Goal: Information Seeking & Learning: Find specific fact

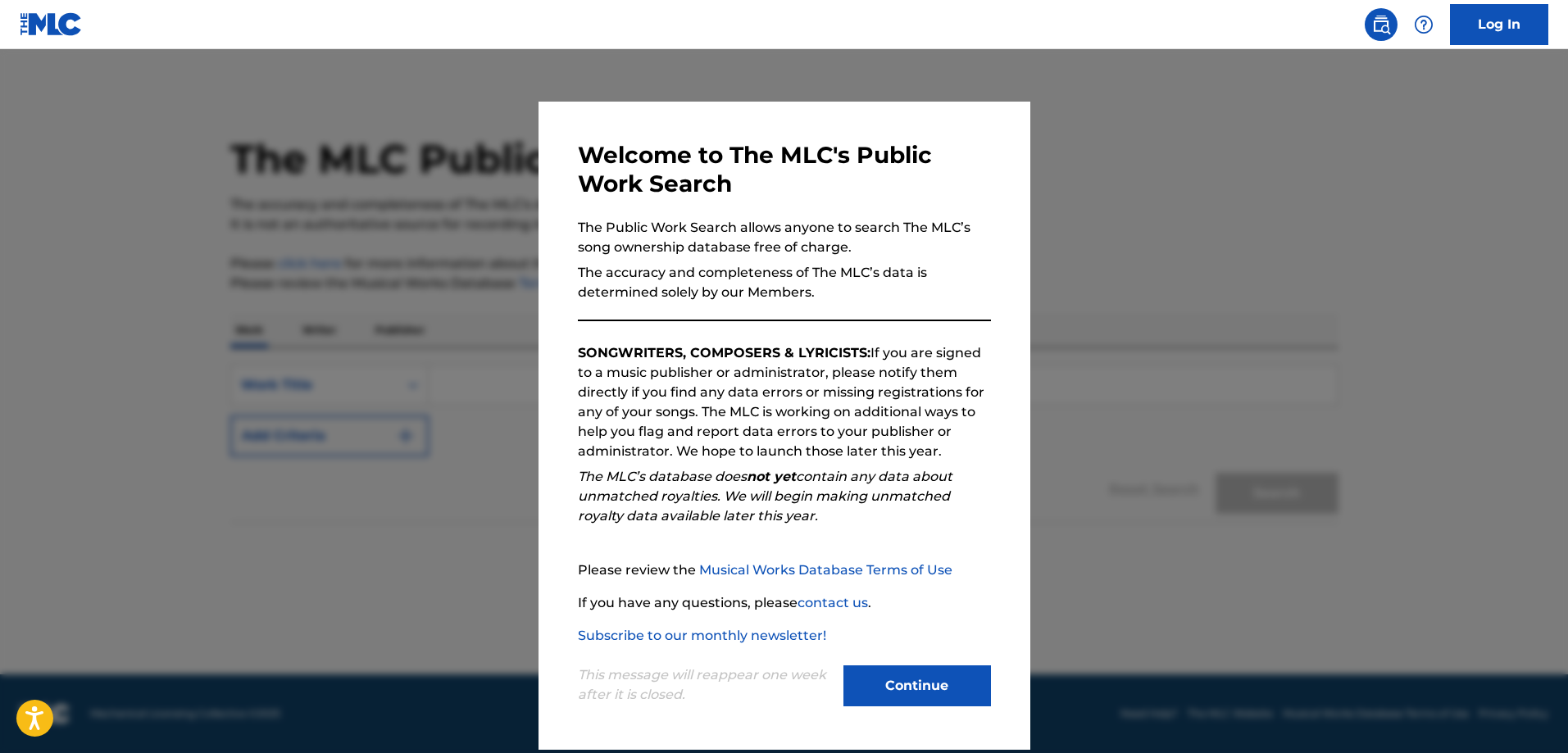
click at [966, 674] on button "Continue" at bounding box center [918, 685] width 147 height 41
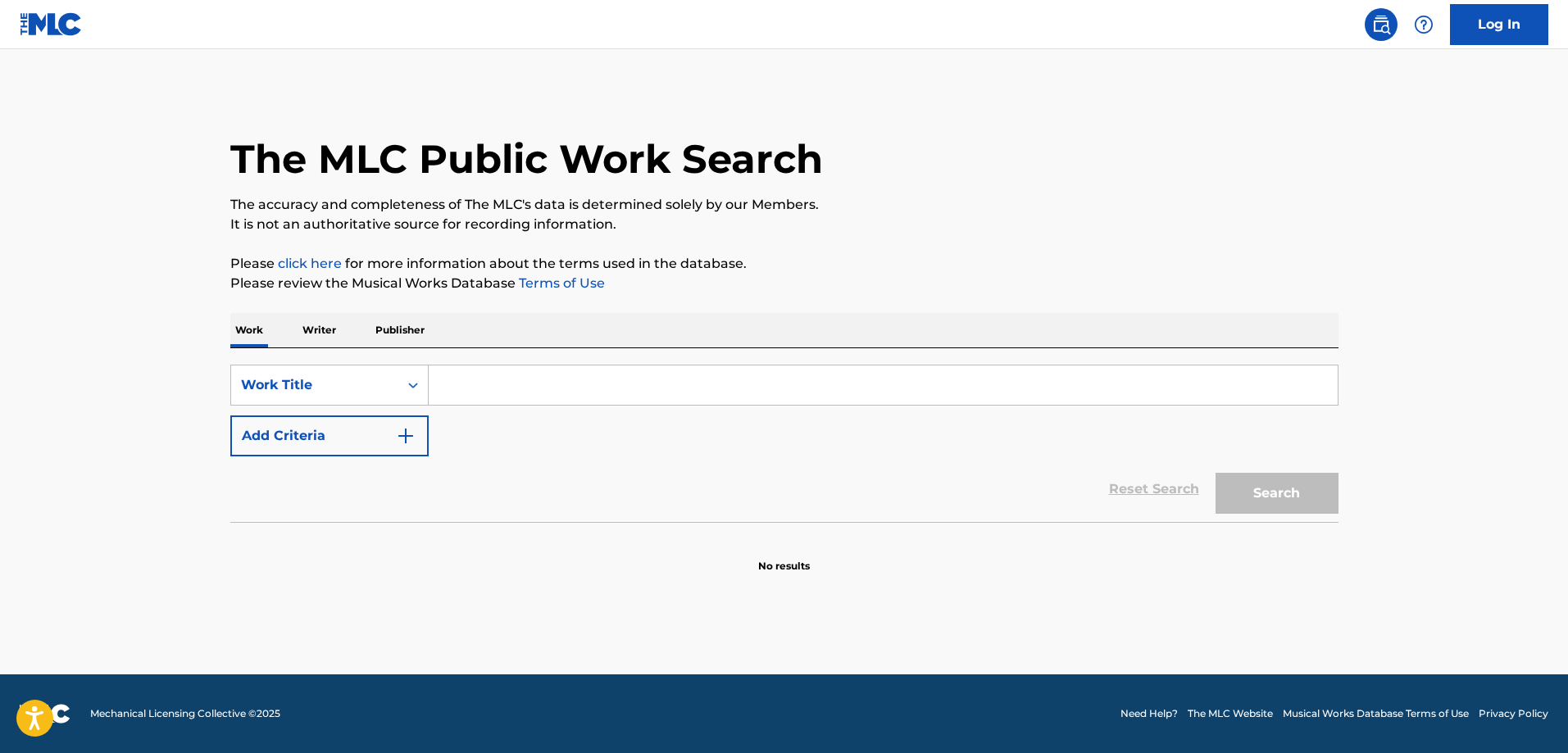
click at [700, 380] on input "Search Form" at bounding box center [883, 385] width 909 height 40
paste input "Breathing Again"
type input "Breathing Again"
click at [396, 427] on img "Search Form" at bounding box center [405, 436] width 20 height 20
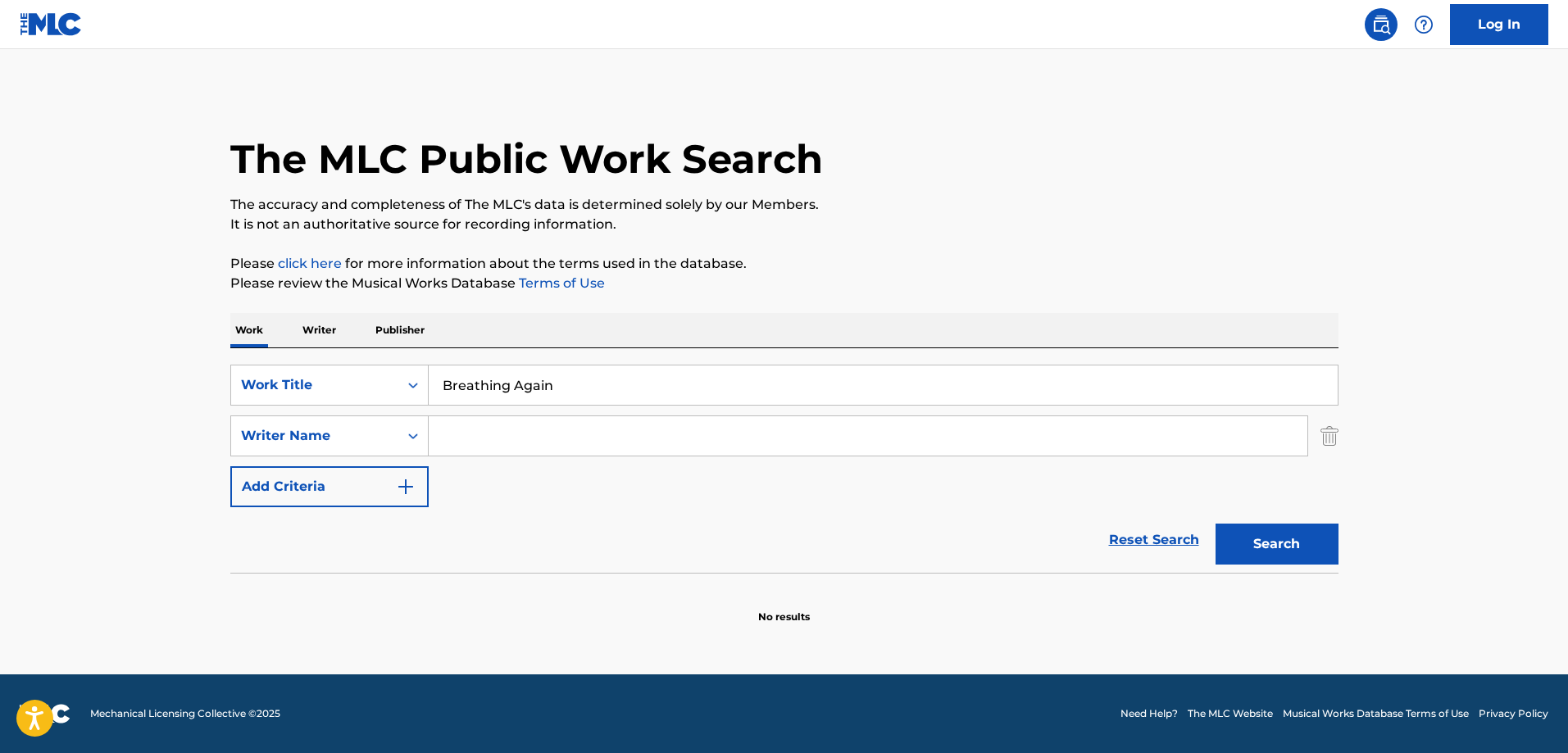
click at [543, 446] on input "Search Form" at bounding box center [868, 436] width 879 height 40
paste input "[PERSON_NAME]"
type input "[PERSON_NAME]"
click at [1261, 542] on button "Search" at bounding box center [1277, 544] width 123 height 41
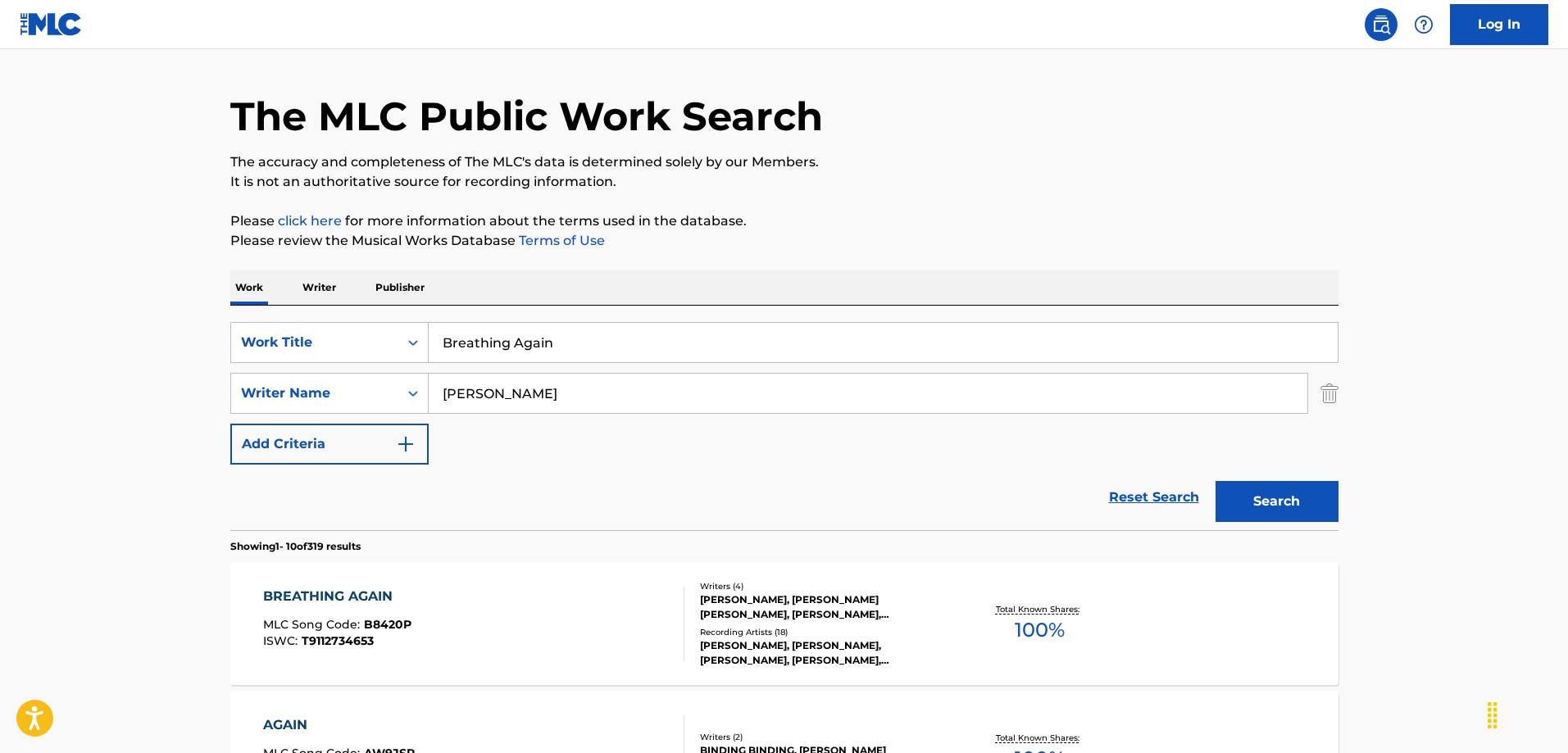
scroll to position [82, 0]
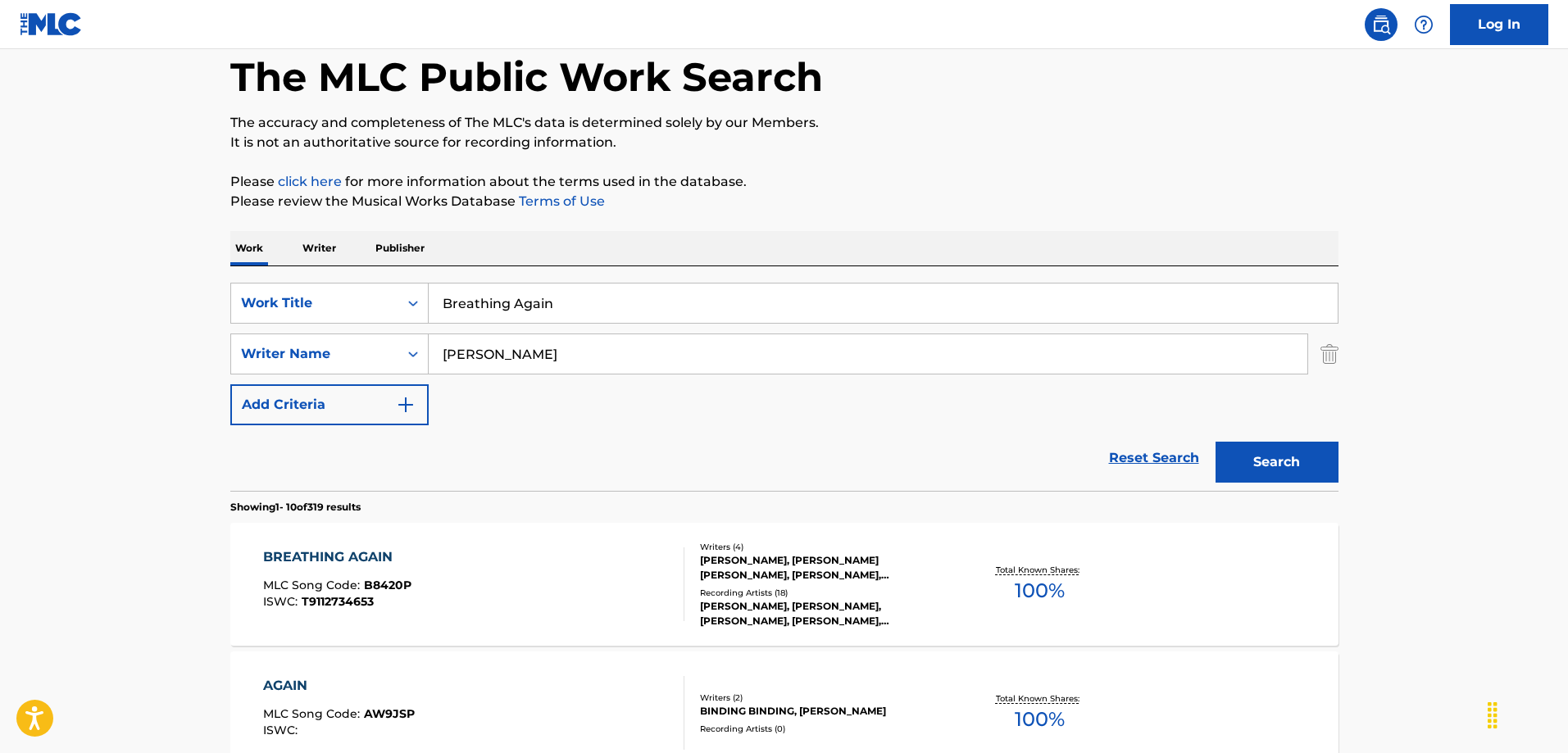
click at [504, 570] on div "BREATHING AGAIN MLC Song Code : B8420P ISWC : T9112734653" at bounding box center [474, 584] width 421 height 74
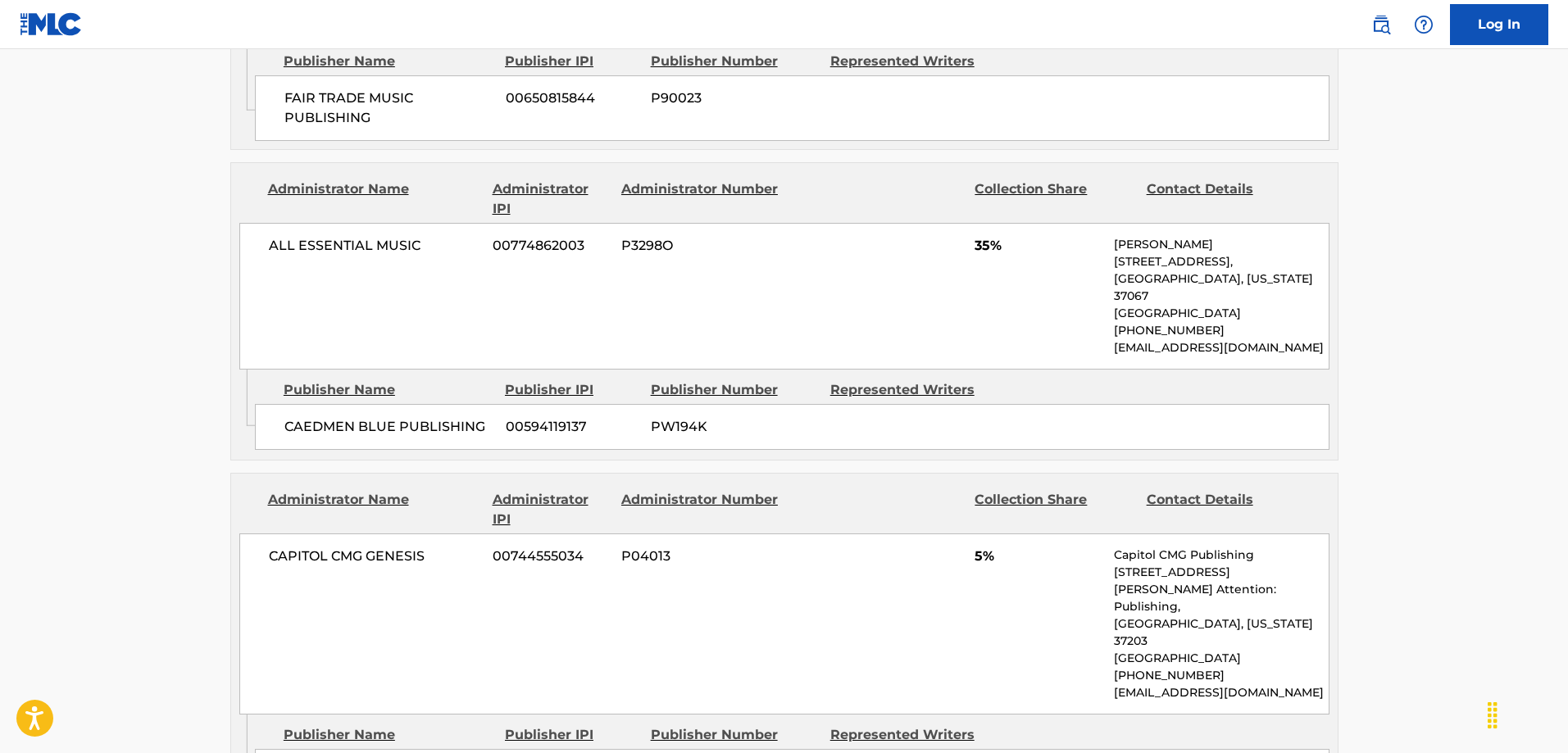
scroll to position [1065, 0]
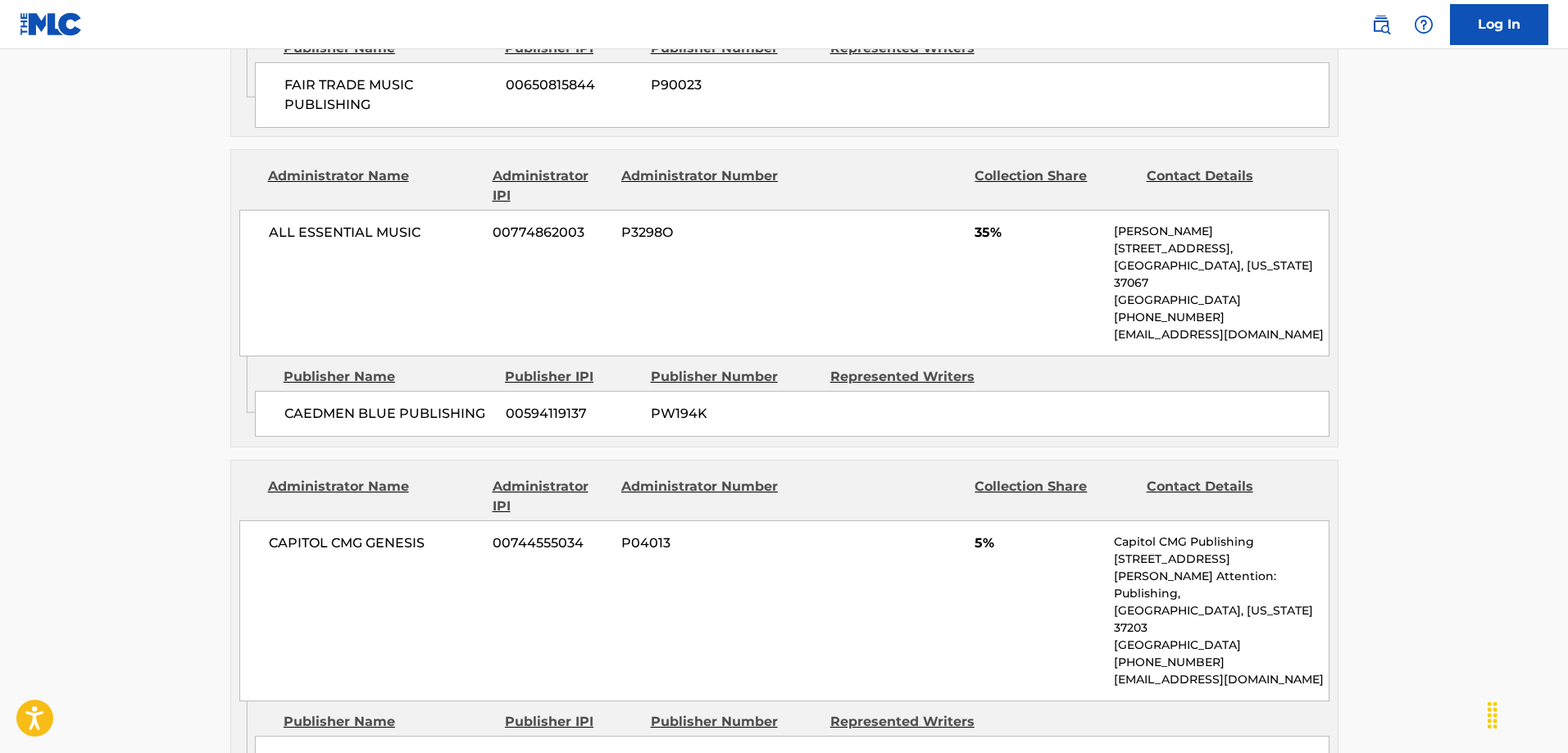
drag, startPoint x: 947, startPoint y: 415, endPoint x: 753, endPoint y: 431, distance: 194.7
click at [755, 432] on div "CAEDMEN BLUE PUBLISHING 00594119137 PW194K" at bounding box center [792, 413] width 1074 height 46
click at [919, 414] on div "CAEDMEN BLUE PUBLISHING 00594119137 PW194K" at bounding box center [792, 413] width 1074 height 46
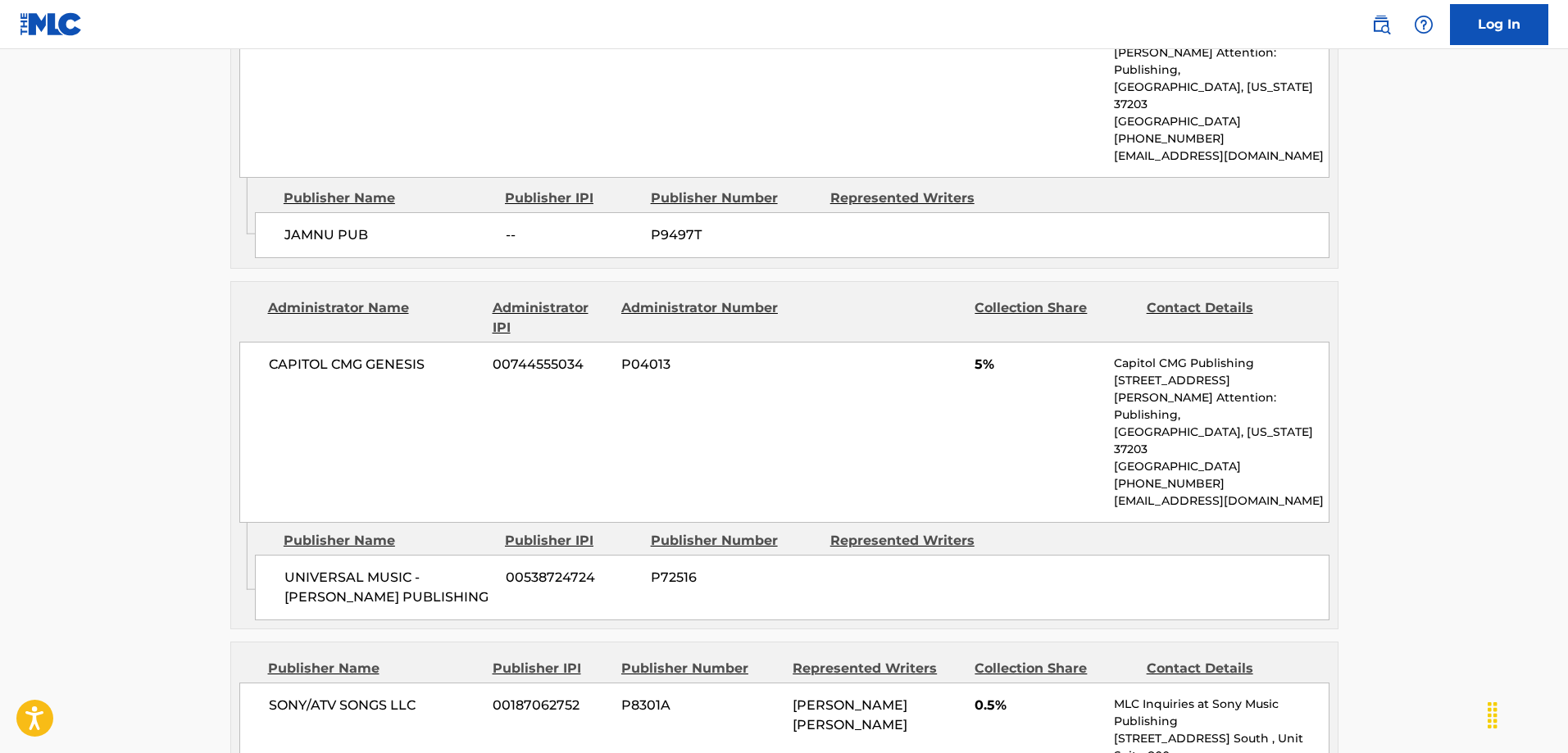
scroll to position [2622, 0]
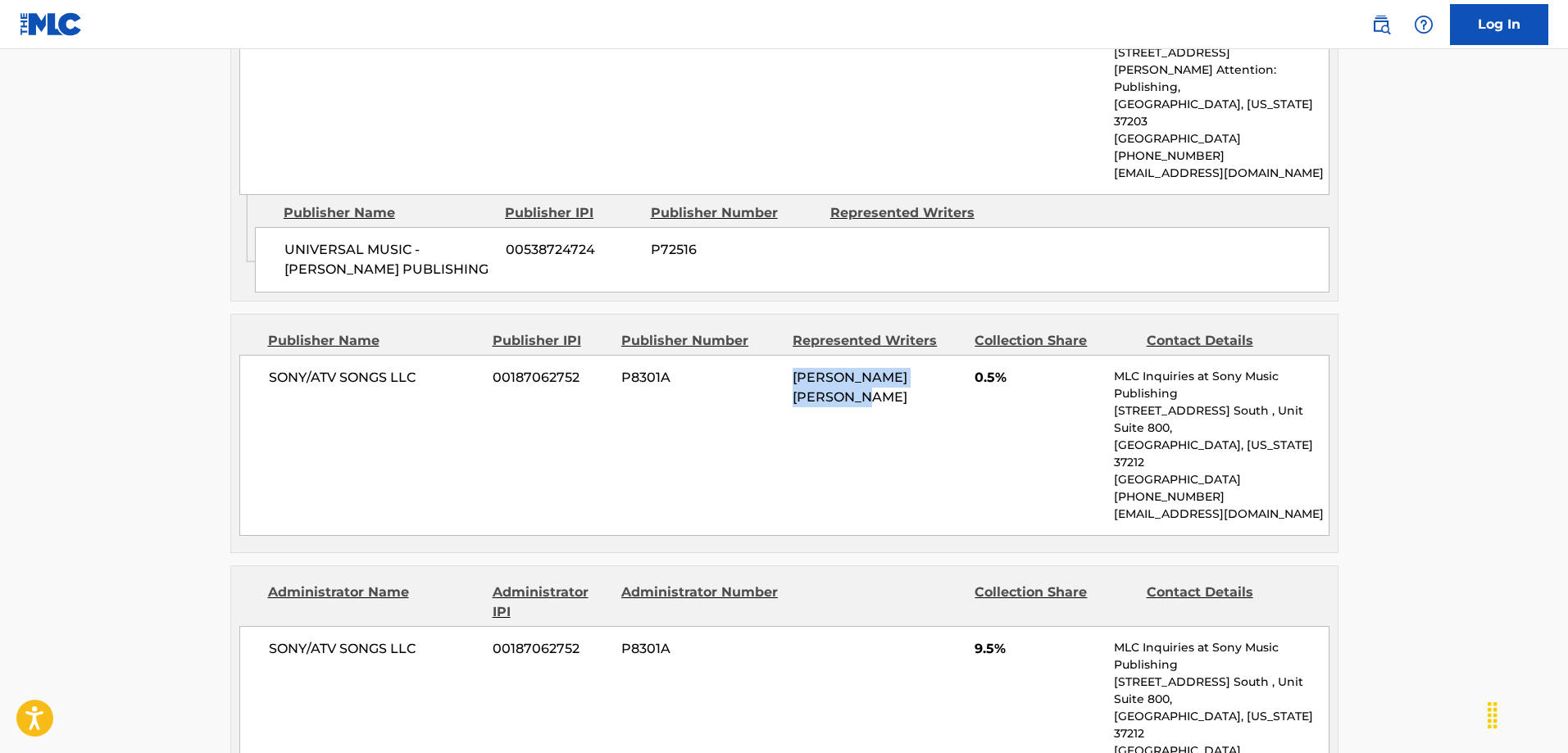
drag, startPoint x: 884, startPoint y: 344, endPoint x: 736, endPoint y: 341, distance: 148.0
click at [736, 355] on div "SONY/ATV SONGS LLC 00187062752 P8301A [PERSON_NAME] [PERSON_NAME] 0.5% MLC Inqu…" at bounding box center [784, 445] width 1090 height 181
click at [900, 376] on div "SONY/ATV SONGS LLC 00187062752 P8301A [PERSON_NAME] [PERSON_NAME] 0.5% MLC Inqu…" at bounding box center [784, 445] width 1090 height 181
drag, startPoint x: 873, startPoint y: 358, endPoint x: 767, endPoint y: 333, distance: 108.9
click at [767, 355] on div "SONY/ATV SONGS LLC 00187062752 P8301A [PERSON_NAME] [PERSON_NAME] 0.5% MLC Inqu…" at bounding box center [784, 445] width 1090 height 181
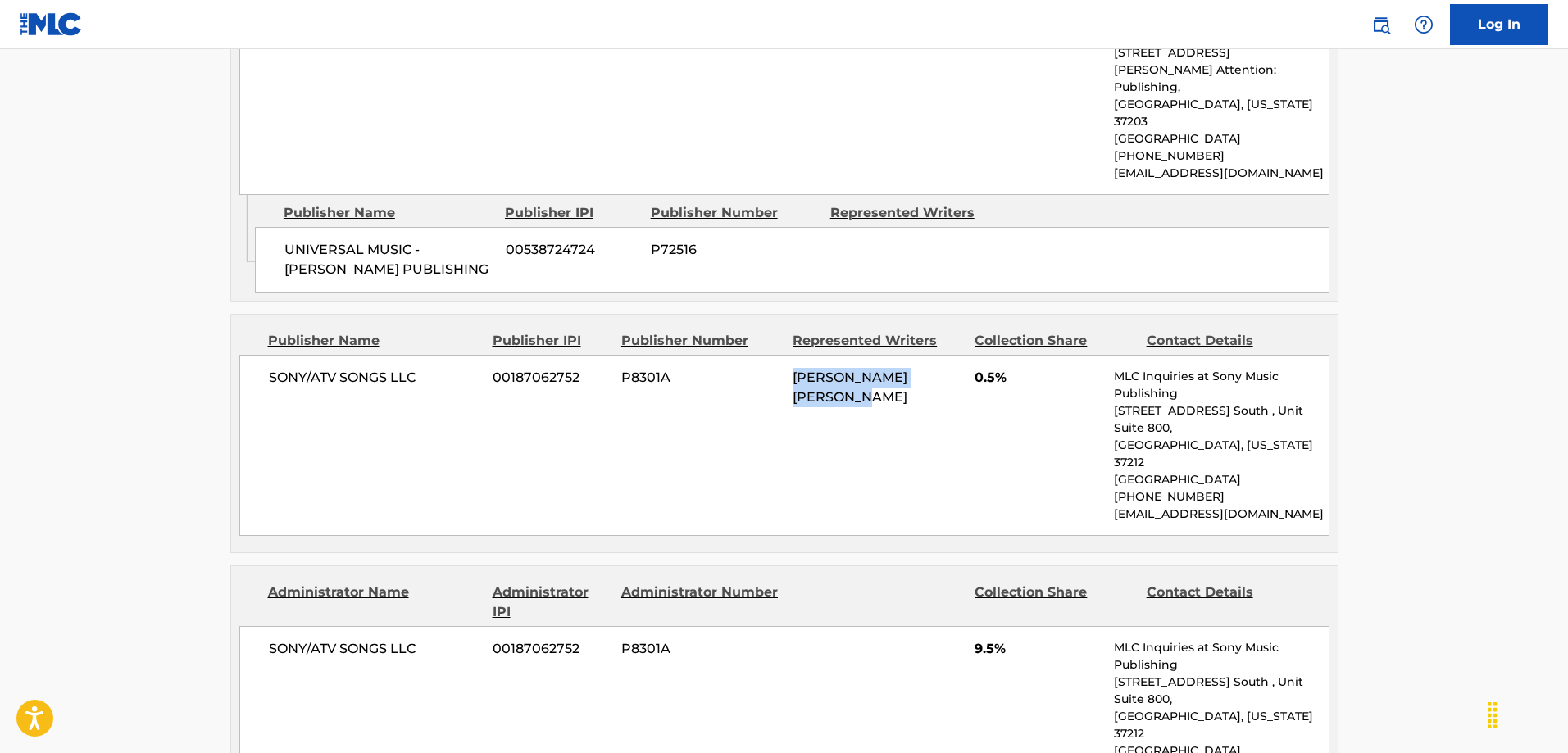
click at [921, 368] on div "[PERSON_NAME] [PERSON_NAME]" at bounding box center [878, 388] width 170 height 40
drag, startPoint x: 895, startPoint y: 361, endPoint x: 753, endPoint y: 322, distance: 147.3
click at [753, 355] on div "SONY/ATV SONGS LLC 00187062752 P8301A [PERSON_NAME] [PERSON_NAME] 0.5% MLC Inqu…" at bounding box center [784, 445] width 1090 height 181
